Goal: Task Accomplishment & Management: Use online tool/utility

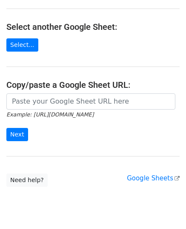
scroll to position [128, 0]
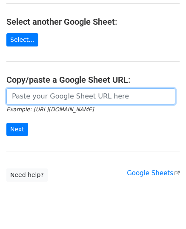
click at [60, 95] on input "url" at bounding box center [90, 96] width 169 height 16
click at [14, 92] on input "url" at bounding box center [90, 96] width 169 height 16
paste input "[URL][DOMAIN_NAME]"
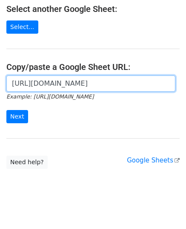
scroll to position [146, 0]
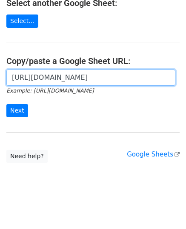
type input "https://docs.google.com/spreadsheets/d/1U20nHUvEqp6nns8MvXP2vKWGNglmzgWjjK0mQ9E…"
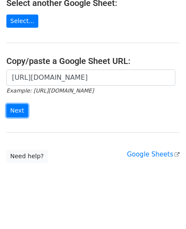
scroll to position [0, 0]
click at [22, 112] on input "Next" at bounding box center [17, 110] width 22 height 13
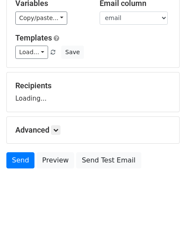
scroll to position [66, 0]
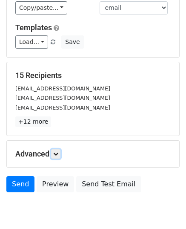
click at [58, 154] on icon at bounding box center [55, 153] width 5 height 5
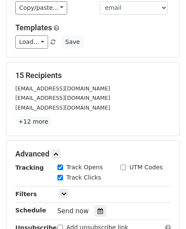
click at [98, 209] on icon at bounding box center [101, 211] width 6 height 6
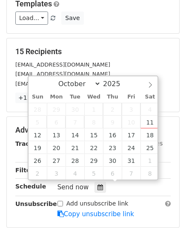
scroll to position [109, 0]
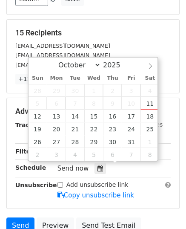
type input "2025-10-13 12:00"
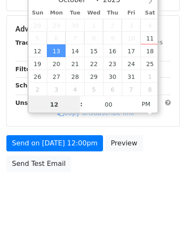
scroll to position [169, 0]
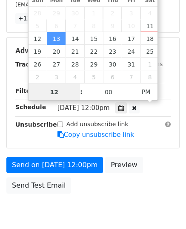
type input "9"
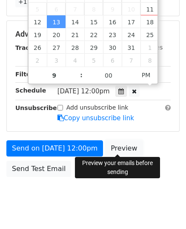
type input "2025-10-13 21:00"
click at [115, 146] on link "Preview" at bounding box center [123, 148] width 37 height 16
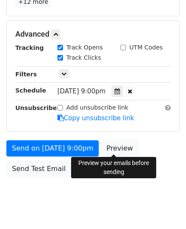
click at [117, 148] on link "Preview" at bounding box center [119, 148] width 37 height 16
click at [111, 147] on link "Preview" at bounding box center [119, 148] width 37 height 16
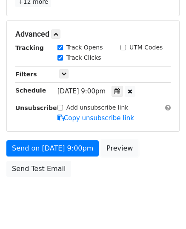
click at [111, 147] on link "Preview" at bounding box center [119, 148] width 37 height 16
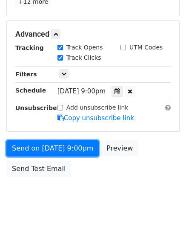
click at [77, 140] on link "Send on Oct 13 at 9:00pm" at bounding box center [52, 148] width 92 height 16
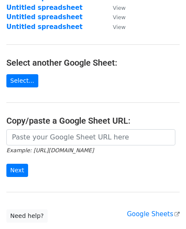
scroll to position [128, 0]
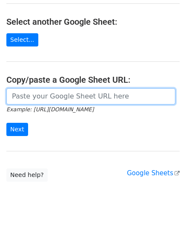
click at [56, 92] on input "url" at bounding box center [90, 96] width 169 height 16
paste input "https://docs.google.com/spreadsheets/d/1AisuBpe7X07Rrgi5t9rnShPBJPNtVgN3m8zckQH…"
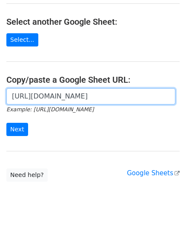
scroll to position [0, 182]
type input "https://docs.google.com/spreadsheets/d/1AisuBpe7X07Rrgi5t9rnShPBJPNtVgN3m8zckQH…"
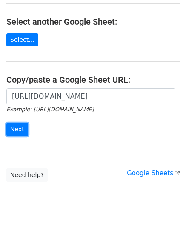
scroll to position [0, 0]
click at [18, 125] on input "Next" at bounding box center [17, 129] width 22 height 13
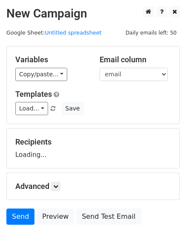
scroll to position [66, 0]
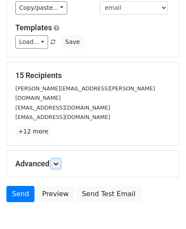
click at [55, 159] on link at bounding box center [55, 163] width 9 height 9
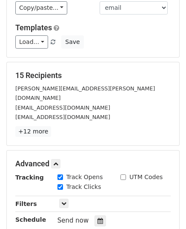
click at [95, 215] on div "Send now" at bounding box center [107, 220] width 100 height 11
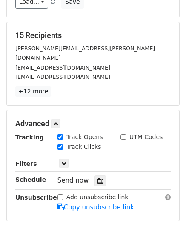
scroll to position [152, 0]
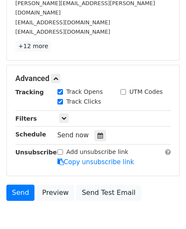
click at [96, 130] on div "Tracking Track Opens UTM Codes Track Clicks Filters Only include spreadsheet ro…" at bounding box center [92, 127] width 155 height 80
click at [98, 132] on icon at bounding box center [101, 135] width 6 height 6
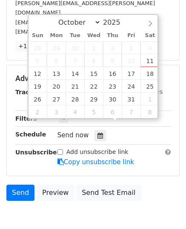
type input "2025-10-14 12:00"
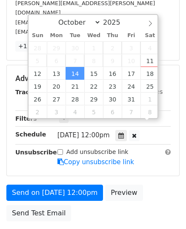
scroll to position [0, 0]
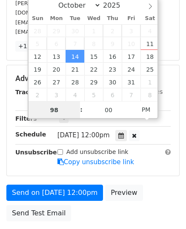
type input "9"
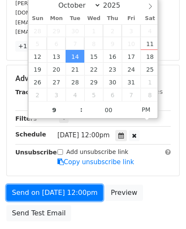
type input "2025-10-14 21:00"
click at [59, 184] on link "Send on Oct 14 at 12:00pm" at bounding box center [54, 192] width 97 height 16
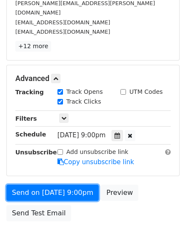
click at [59, 184] on link "Send on Oct 14 at 9:00pm" at bounding box center [52, 192] width 92 height 16
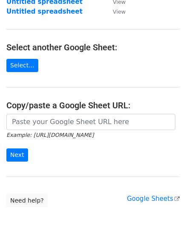
scroll to position [128, 0]
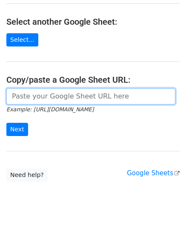
click at [66, 93] on input "url" at bounding box center [90, 96] width 169 height 16
paste input "https://docs.google.com/spreadsheets/d/1AnAQNTRV2PjCfYhg_eV8qhqsJ0_w4OAcTgWQqs8…"
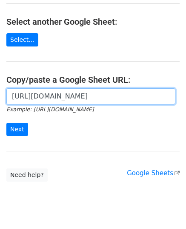
scroll to position [0, 197]
type input "https://docs.google.com/spreadsheets/d/1AnAQNTRV2PjCfYhg_eV8qhqsJ0_w4OAcTgWQqs8…"
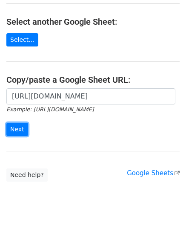
click at [11, 131] on input "Next" at bounding box center [17, 129] width 22 height 13
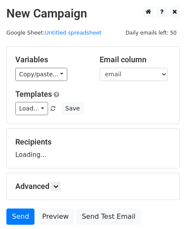
scroll to position [66, 0]
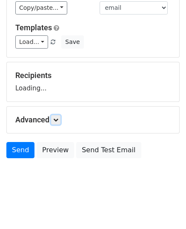
click at [58, 121] on icon at bounding box center [55, 119] width 5 height 5
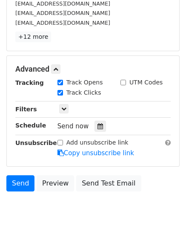
scroll to position [152, 0]
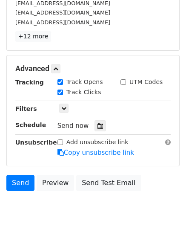
click at [95, 128] on div at bounding box center [100, 125] width 11 height 11
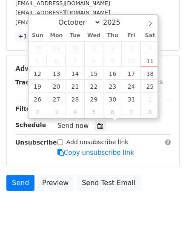
type input "2025-10-15 12:00"
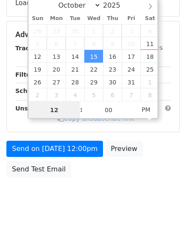
type input "9"
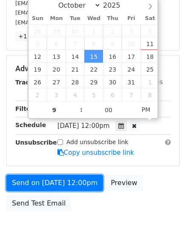
type input "2025-10-15 21:00"
click at [45, 182] on link "Send on Oct 15 at 12:00pm" at bounding box center [54, 183] width 97 height 16
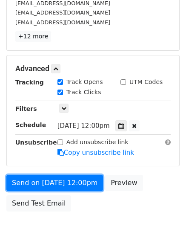
click at [45, 182] on link "Send on Oct 15 at 12:00pm" at bounding box center [54, 183] width 97 height 16
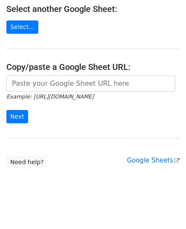
scroll to position [146, 0]
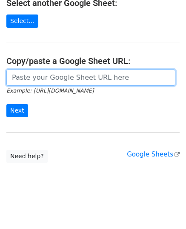
click at [76, 76] on input "url" at bounding box center [90, 77] width 169 height 16
paste input "[URL][DOMAIN_NAME]"
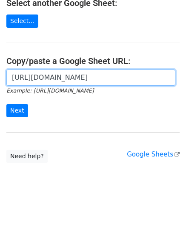
scroll to position [0, 190]
type input "[URL][DOMAIN_NAME]"
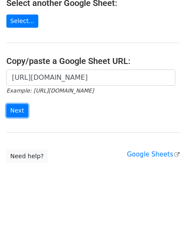
click at [22, 107] on input "Next" at bounding box center [17, 110] width 22 height 13
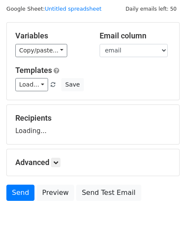
scroll to position [66, 0]
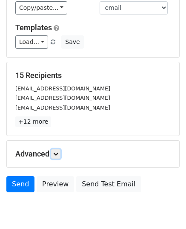
click at [55, 149] on link at bounding box center [55, 153] width 9 height 9
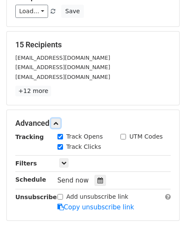
scroll to position [184, 0]
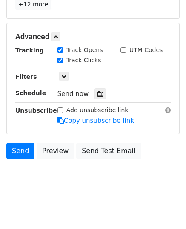
click at [98, 91] on icon at bounding box center [101, 94] width 6 height 6
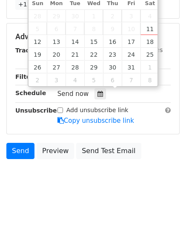
type input "[DATE] 12:00"
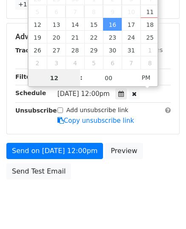
scroll to position [169, 0]
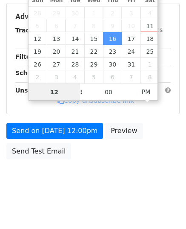
type input "9"
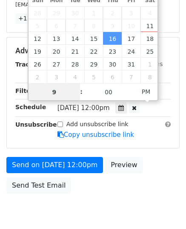
scroll to position [184, 0]
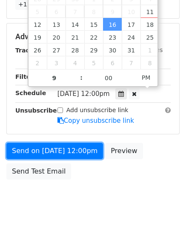
type input "[DATE] 21:00"
click at [48, 147] on link "Send on [DATE] 12:00pm" at bounding box center [54, 151] width 97 height 16
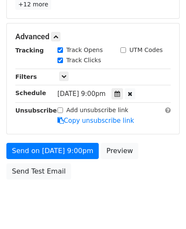
scroll to position [169, 0]
